Goal: Task Accomplishment & Management: Complete application form

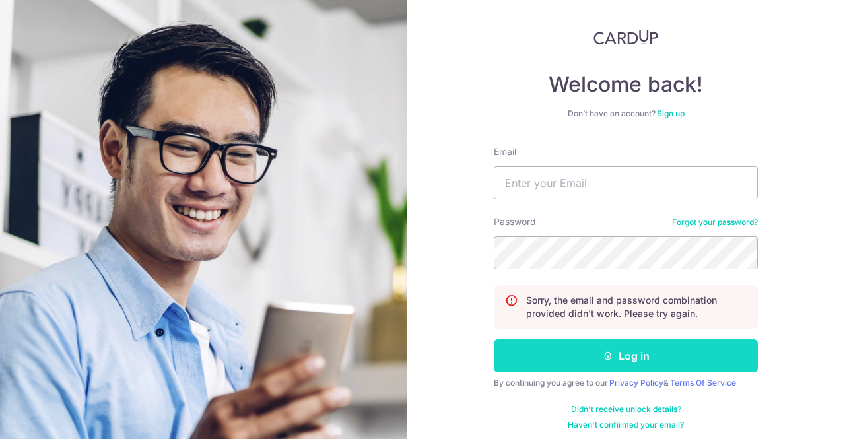
click at [660, 354] on button "Log in" at bounding box center [626, 355] width 264 height 33
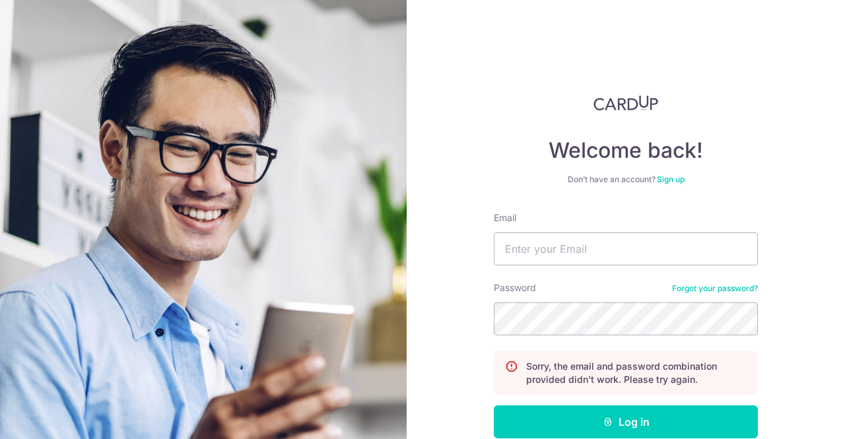
scroll to position [72, 0]
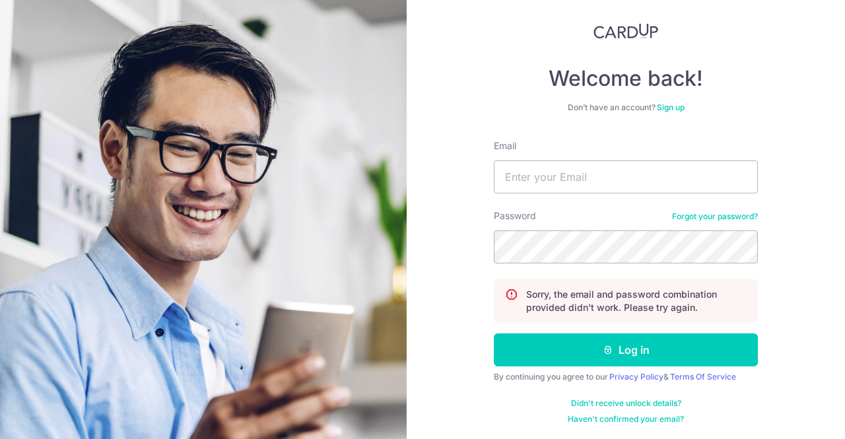
click at [622, 159] on div "Email" at bounding box center [626, 166] width 264 height 54
click at [616, 169] on input "Email" at bounding box center [626, 176] width 264 height 33
type input "yantingtang98@gmail.com"
click at [494, 333] on button "Log in" at bounding box center [626, 349] width 264 height 33
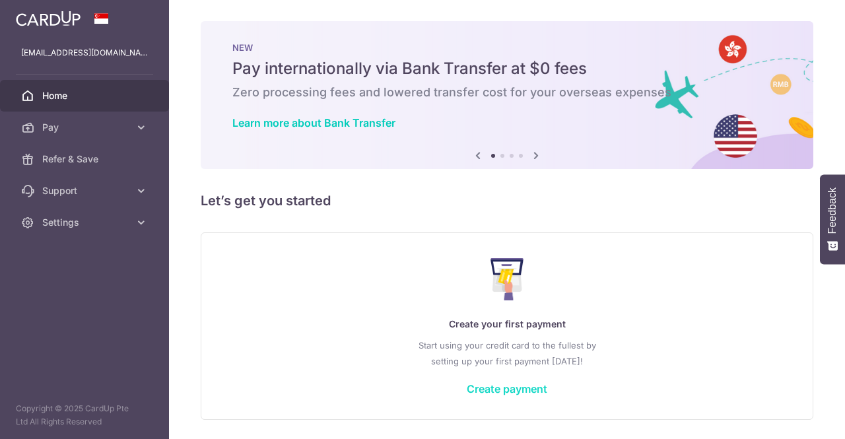
click at [501, 385] on link "Create payment" at bounding box center [507, 388] width 81 height 13
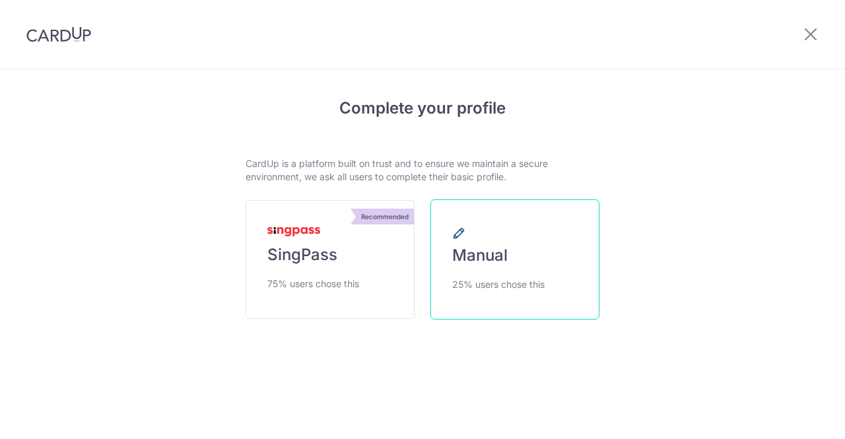
click at [298, 227] on img at bounding box center [293, 231] width 53 height 9
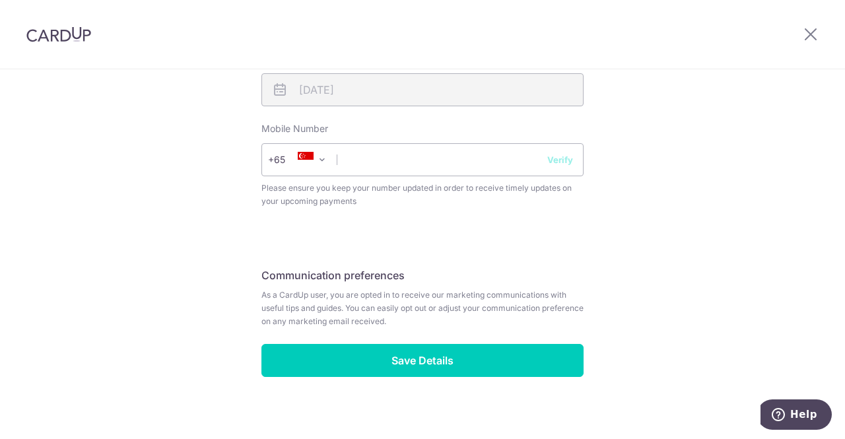
scroll to position [538, 0]
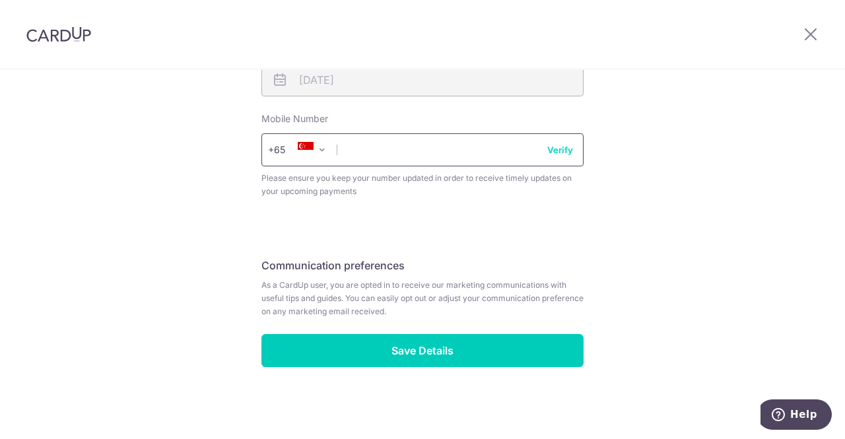
click at [438, 164] on input "text" at bounding box center [422, 149] width 322 height 33
type input "82995624"
click at [552, 154] on button "Verify" at bounding box center [560, 149] width 26 height 13
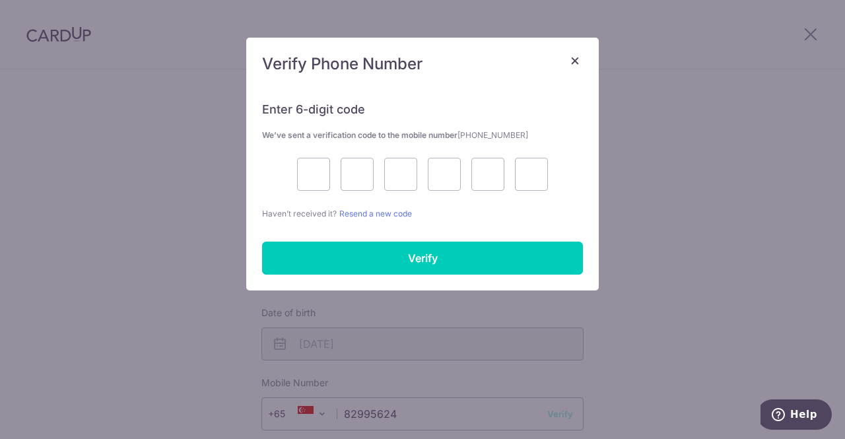
scroll to position [208, 0]
click at [294, 171] on div at bounding box center [422, 174] width 321 height 33
click at [306, 171] on input "text" at bounding box center [313, 174] width 33 height 33
type input "9"
type input "7"
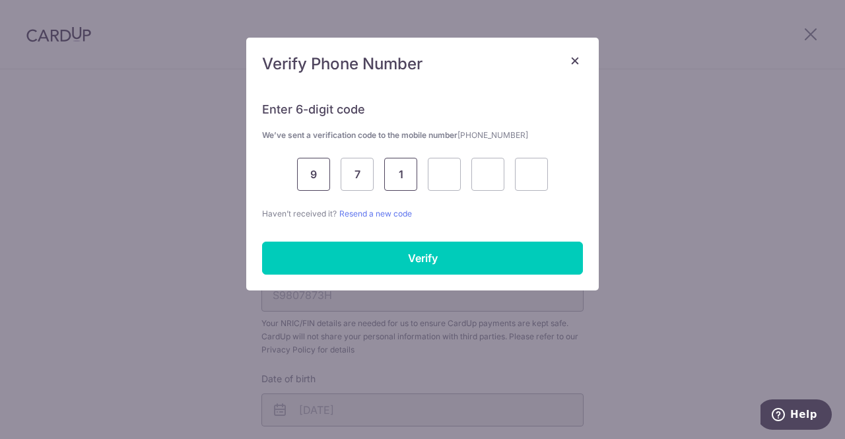
type input "1"
type input "0"
type input "8"
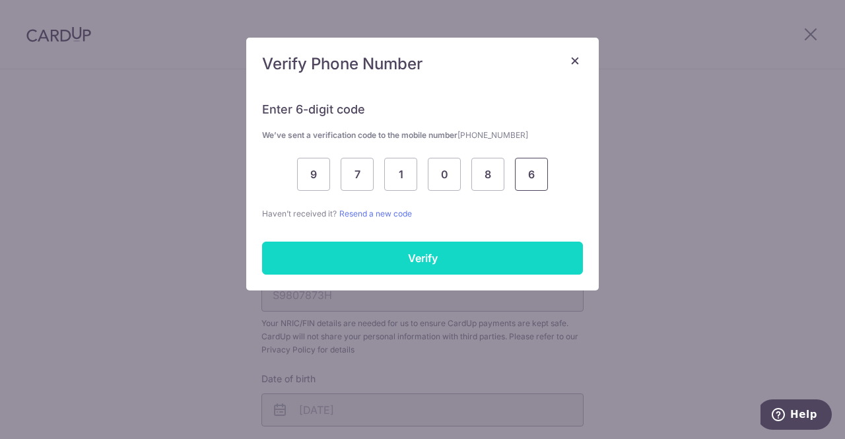
type input "6"
click at [388, 258] on input "Verify" at bounding box center [422, 258] width 321 height 33
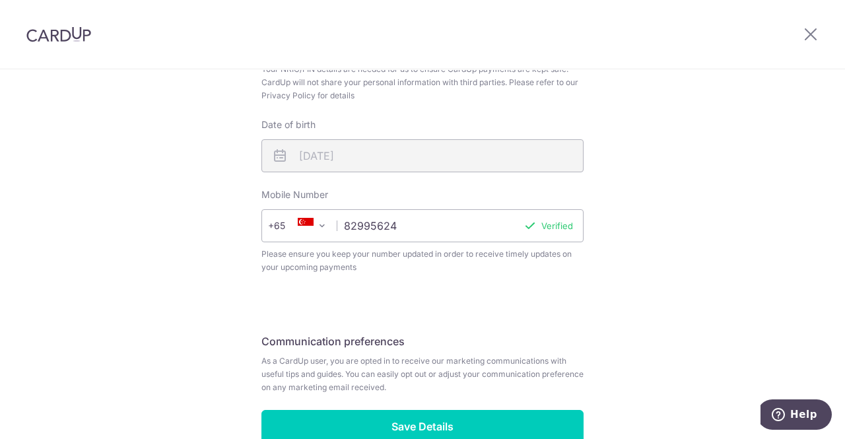
scroll to position [538, 0]
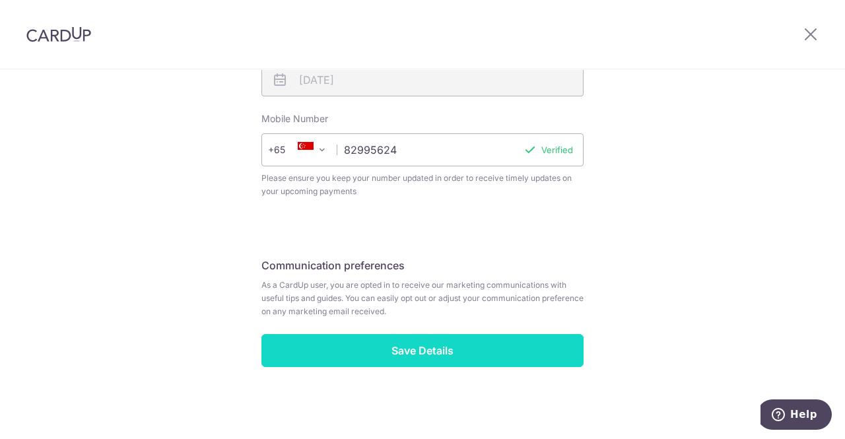
click at [491, 356] on input "Save Details" at bounding box center [422, 350] width 322 height 33
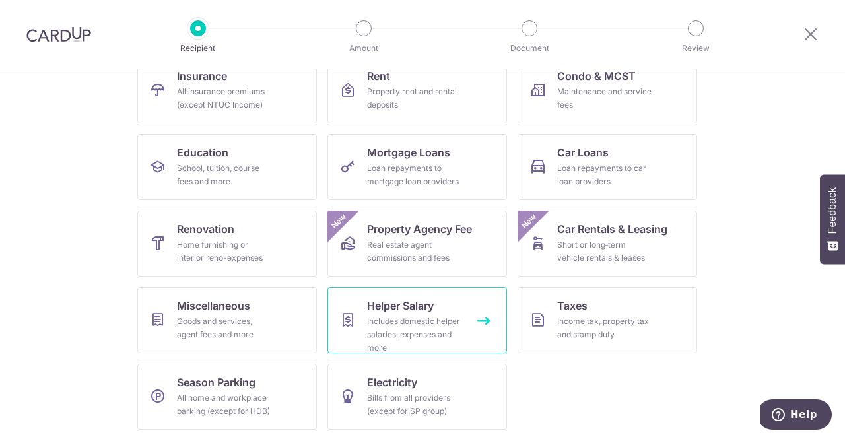
scroll to position [84, 0]
